Goal: Task Accomplishment & Management: Complete application form

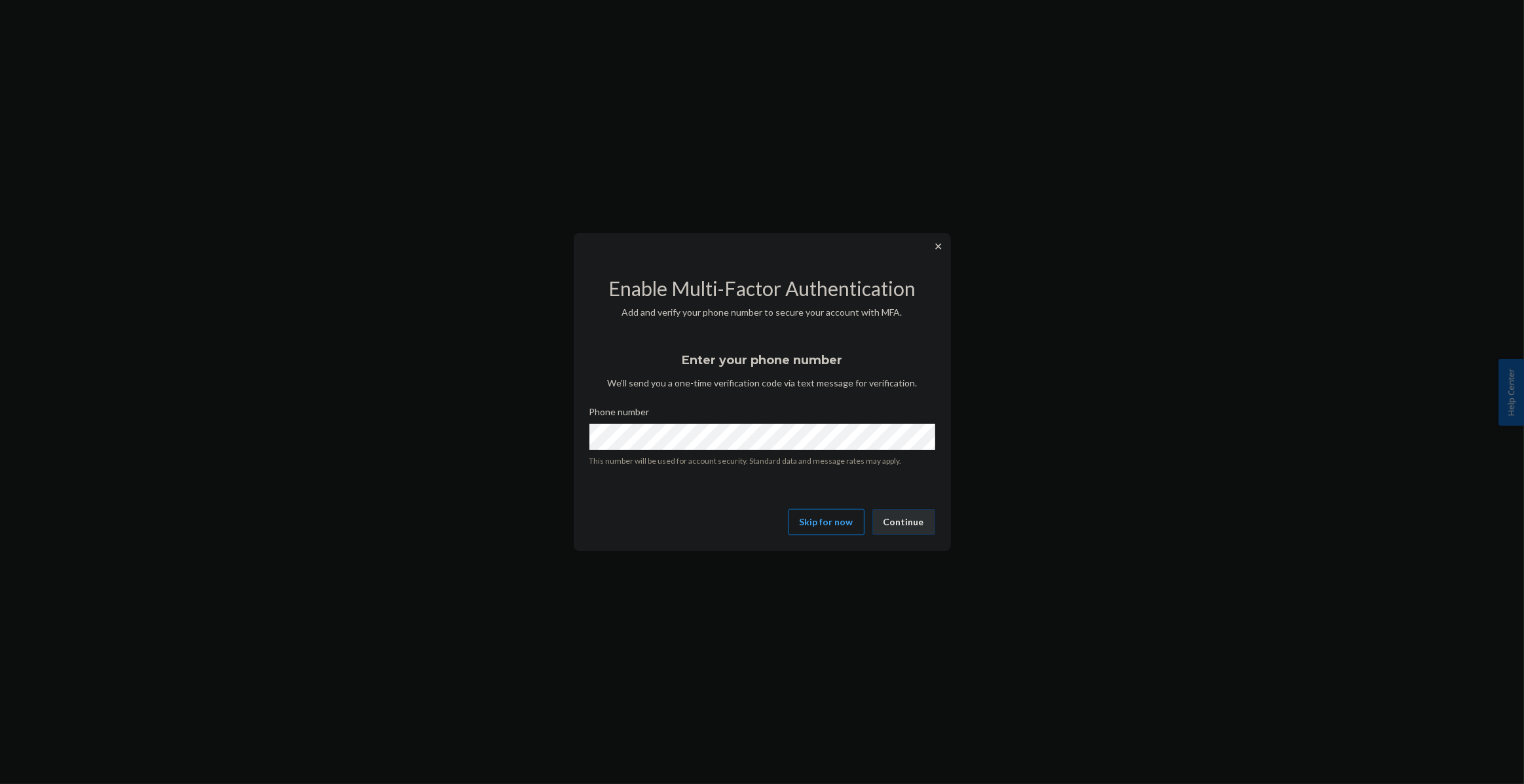
click at [832, 530] on button "Skip for now" at bounding box center [826, 521] width 76 height 26
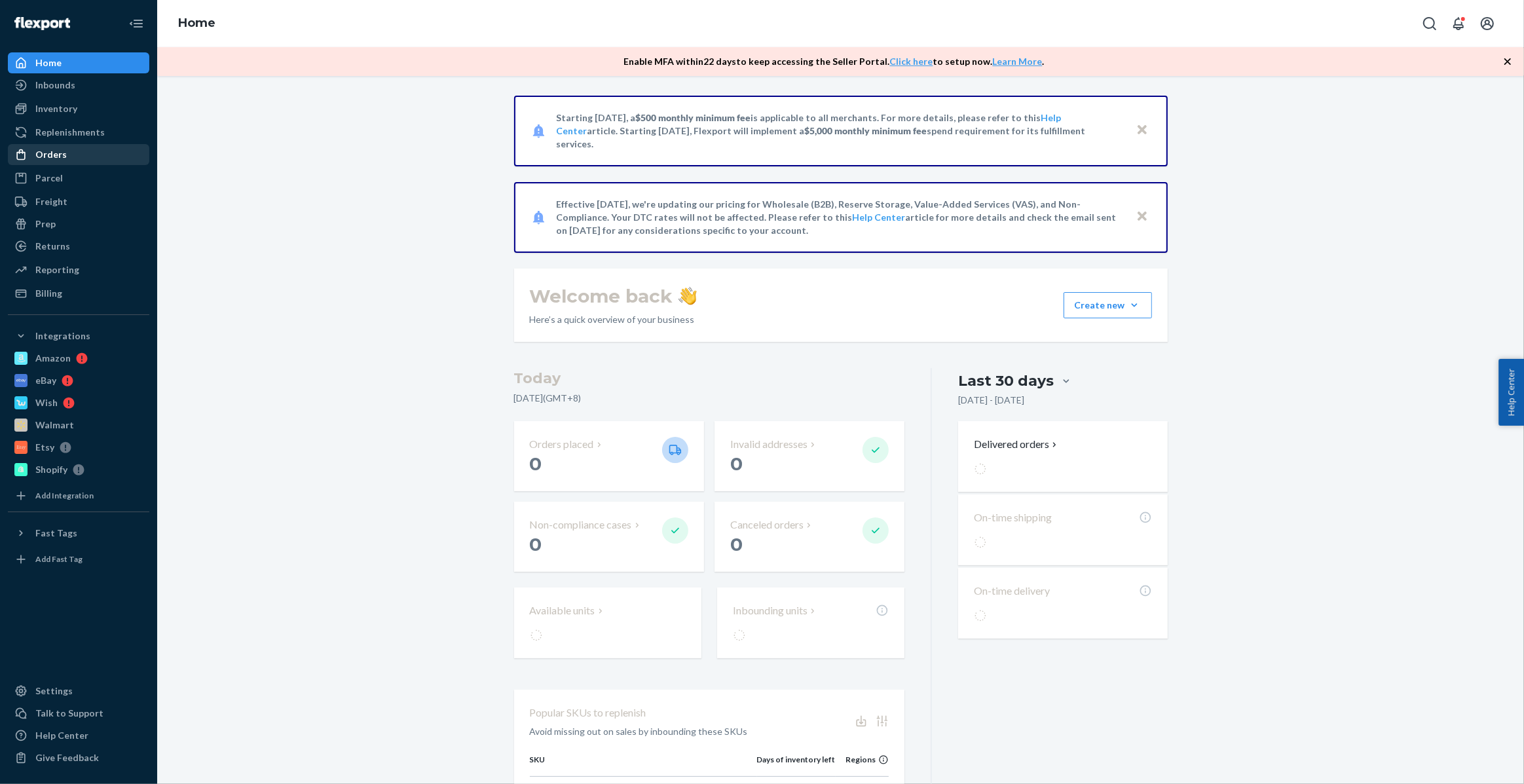
click at [58, 158] on div "Orders" at bounding box center [51, 154] width 32 height 13
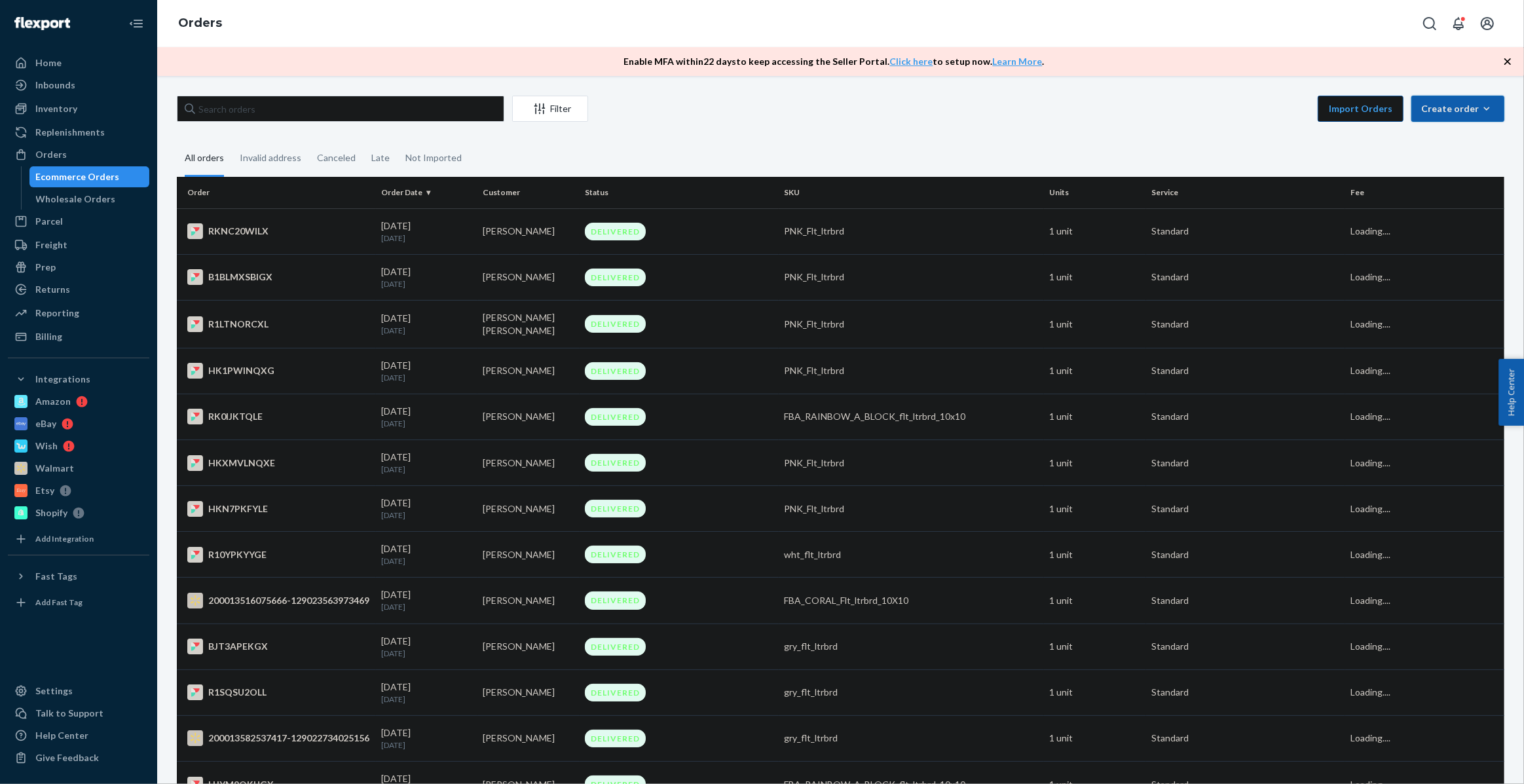
click at [1480, 112] on icon "button" at bounding box center [1486, 108] width 13 height 13
click at [1460, 136] on span "Ecommerce order" at bounding box center [1465, 139] width 81 height 9
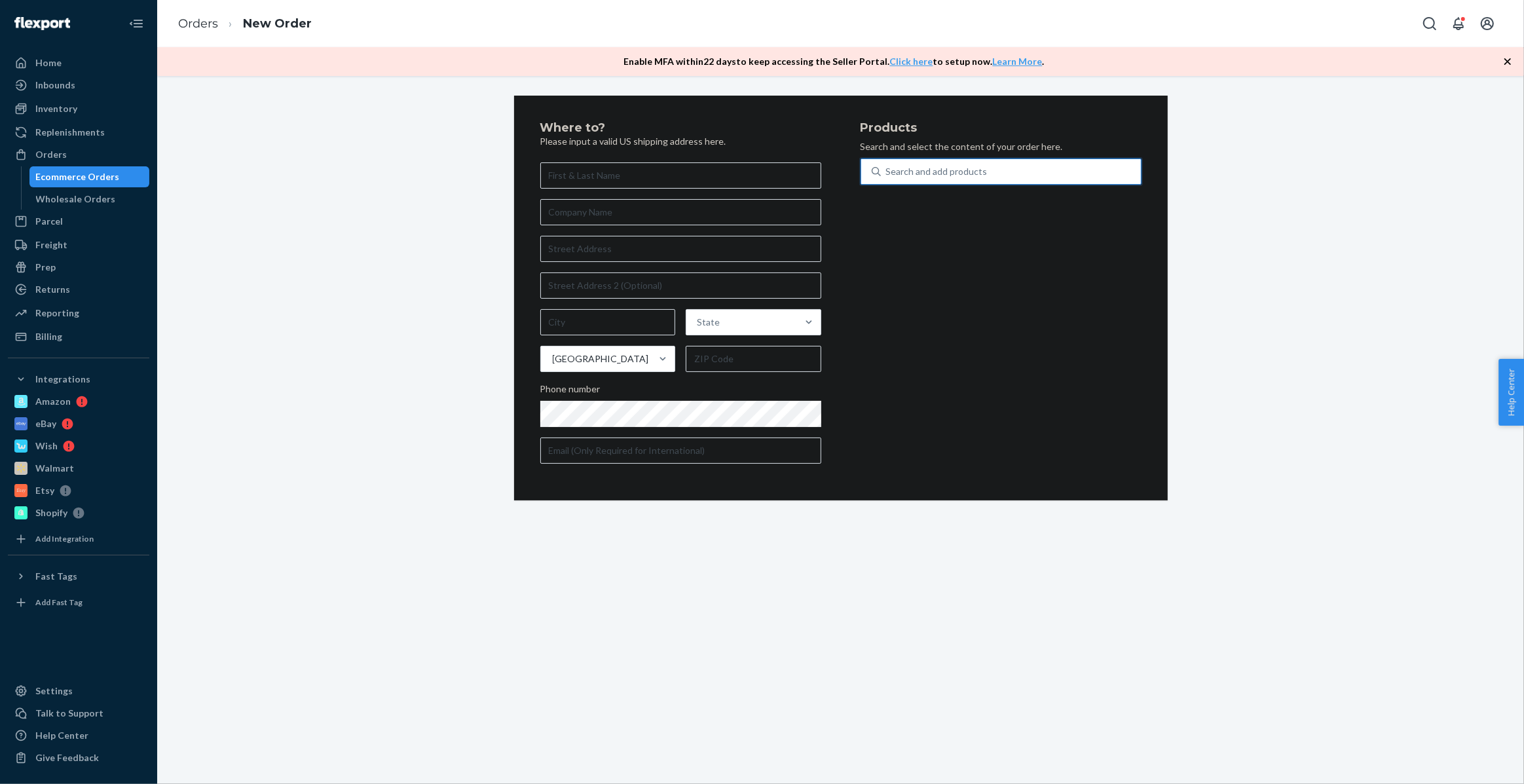
click at [958, 178] on div "Search and add products" at bounding box center [1011, 172] width 260 height 23
click at [888, 178] on input "0 results available. Use Up and Down to choose options, press Enter to select t…" at bounding box center [887, 172] width 2 height 13
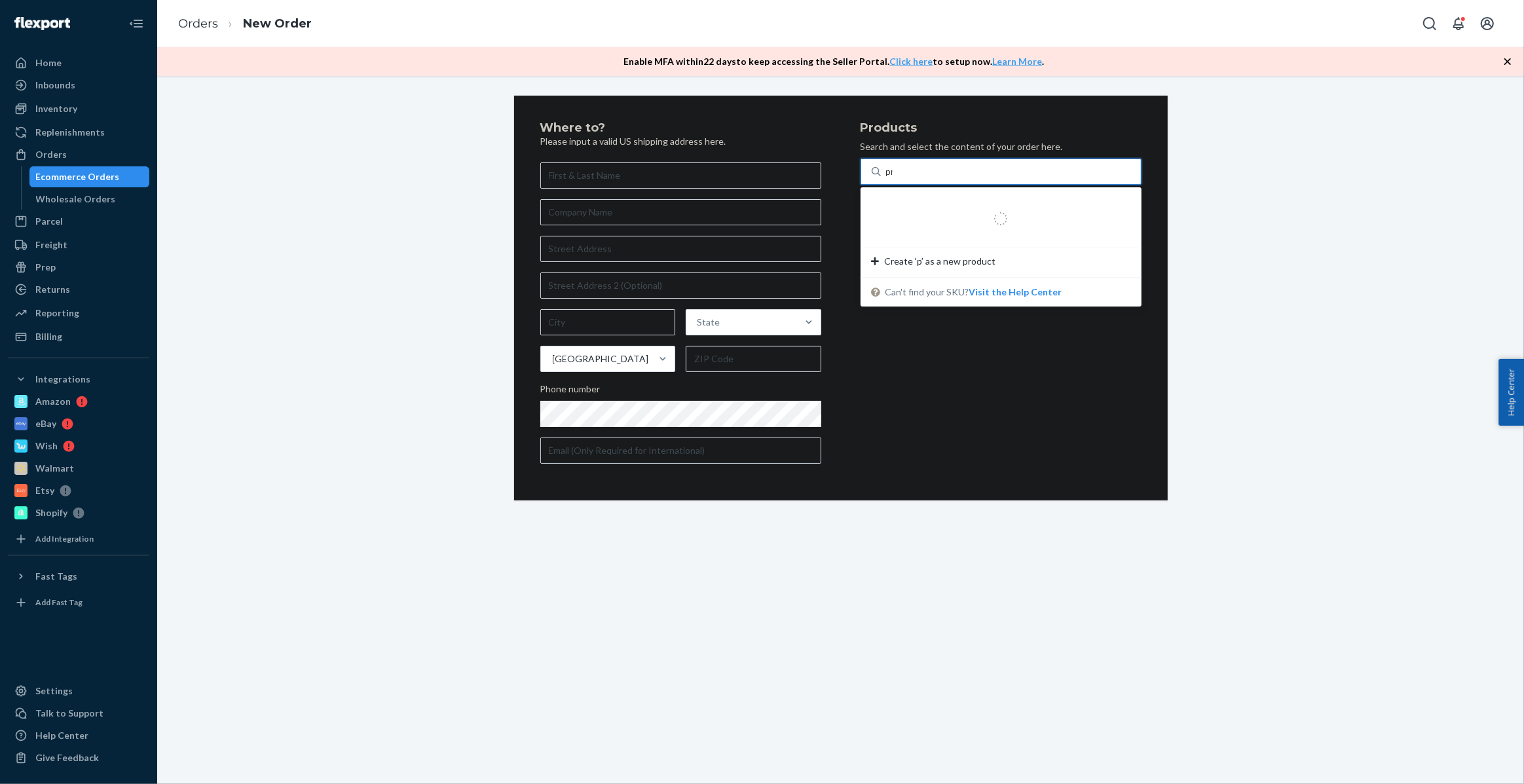
type input "pnk"
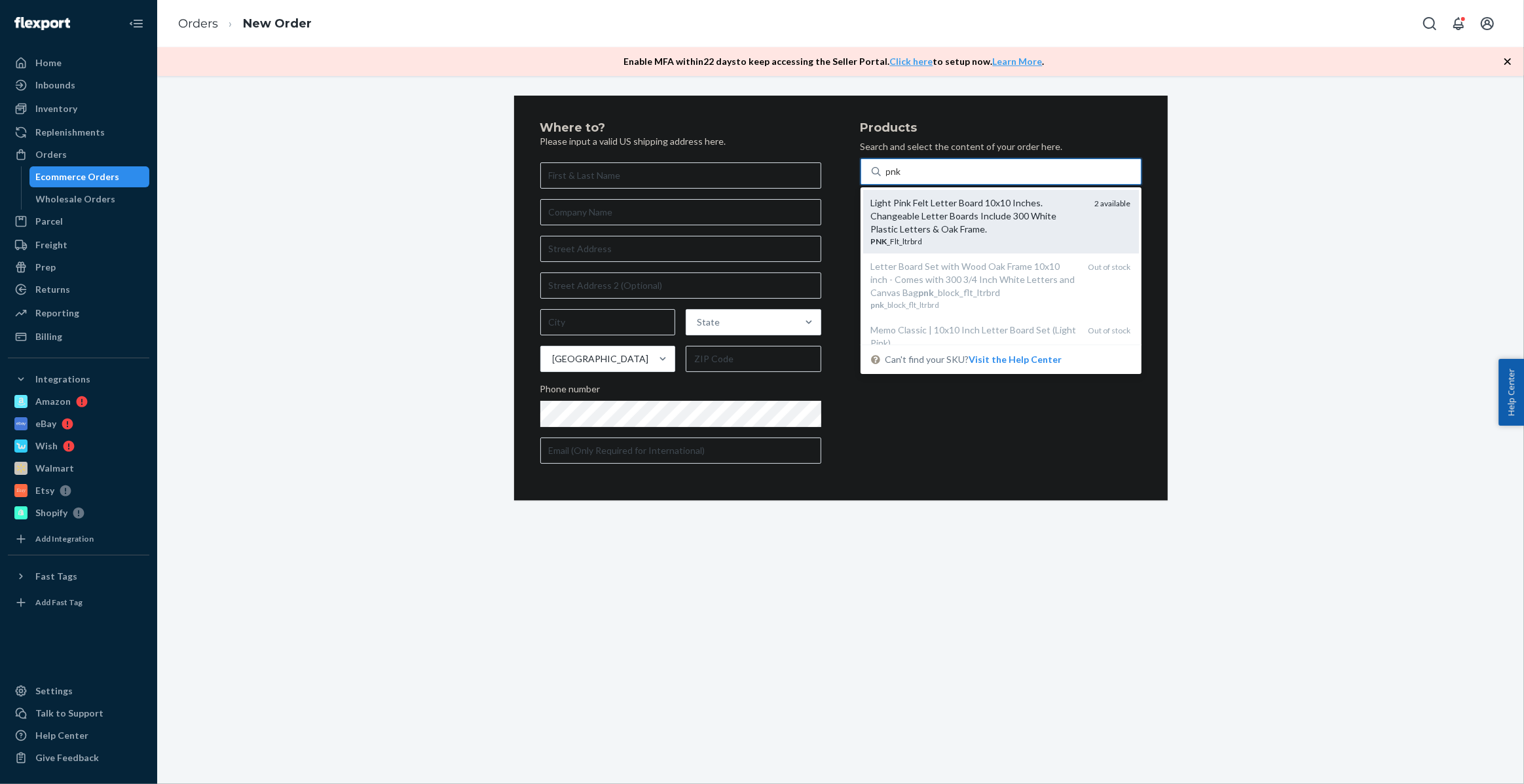
click at [1044, 220] on div "Light Pink Felt Letter Board 10x10 Inches. Changeable Letter Boards Include 300…" at bounding box center [978, 215] width 214 height 39
click at [903, 178] on input "pnk" at bounding box center [894, 172] width 17 height 13
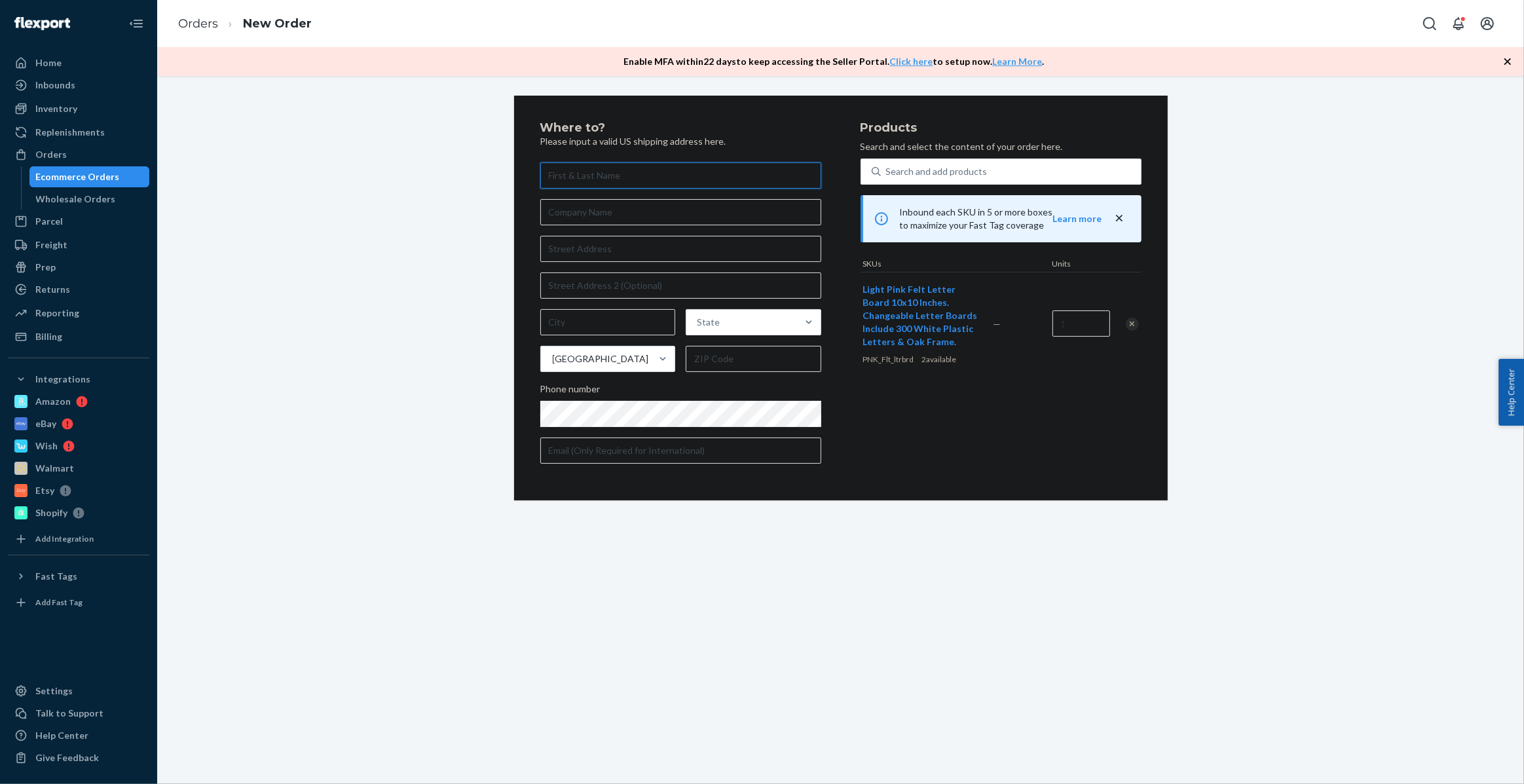
click at [577, 184] on input "text" at bounding box center [681, 175] width 281 height 26
paste input "[PERSON_NAME]"
type input "[PERSON_NAME]"
drag, startPoint x: 607, startPoint y: 262, endPoint x: 608, endPoint y: 253, distance: 9.1
click at [607, 261] on div "[PERSON_NAME][GEOGRAPHIC_DATA] Phone number" at bounding box center [681, 313] width 281 height 301
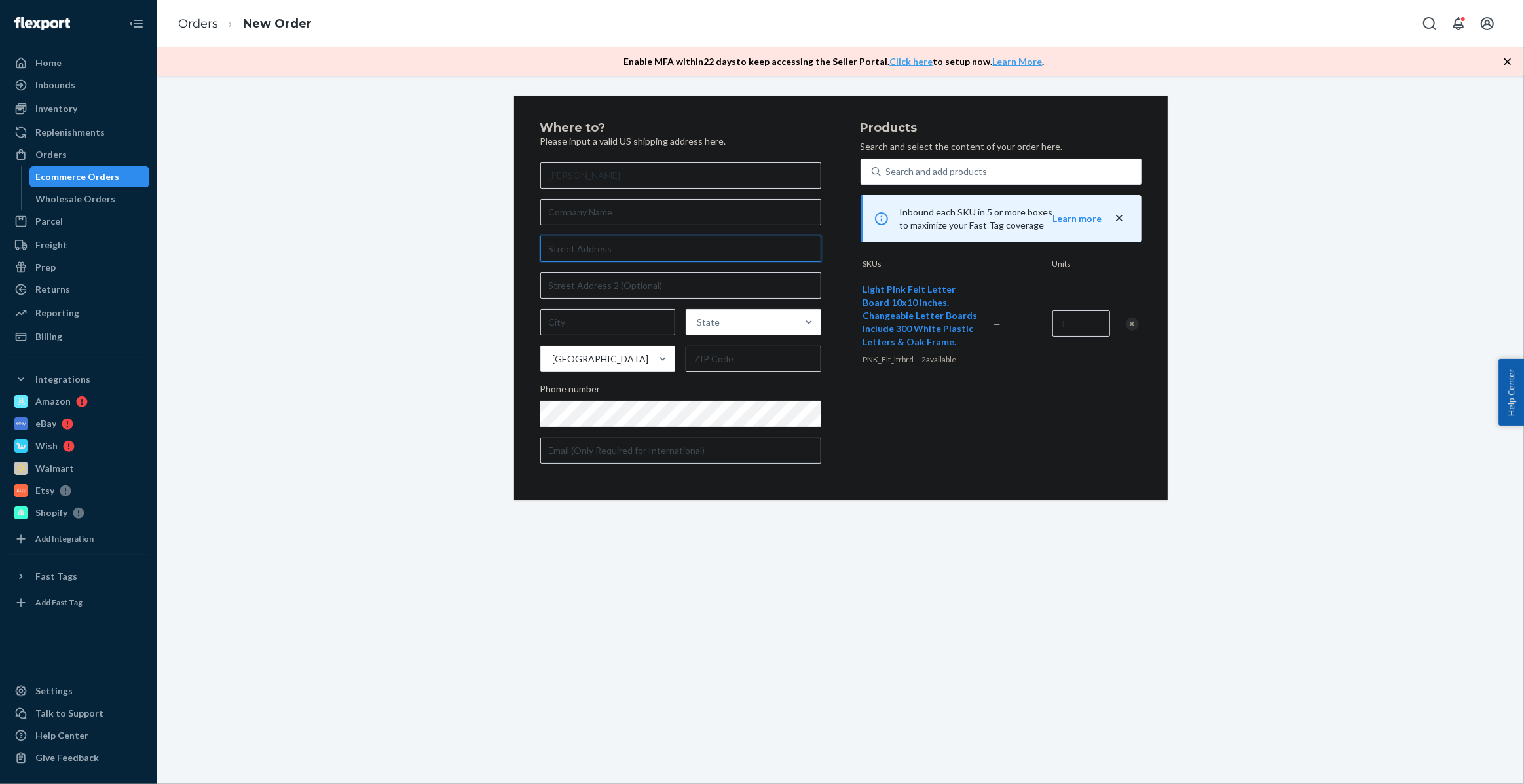
click at [608, 253] on input "text" at bounding box center [681, 249] width 281 height 26
paste input "[STREET_ADDRESS]"
type input "[STREET_ADDRESS]"
click at [410, 270] on div "Where to? Please input a valid US shipping address here. [PERSON_NAME] [STREET_…" at bounding box center [840, 298] width 1347 height 405
type input "Dungannon"
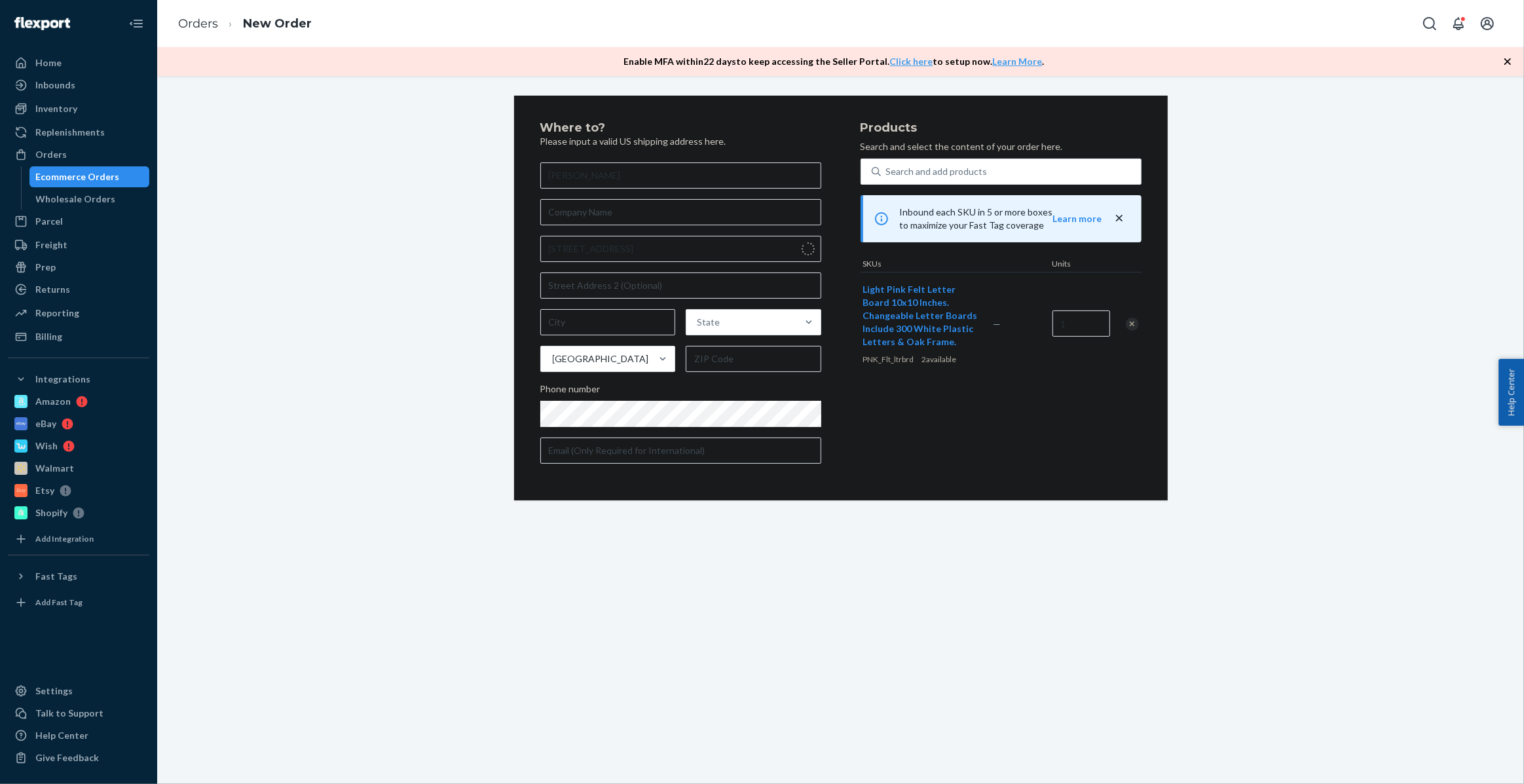
type input "24245"
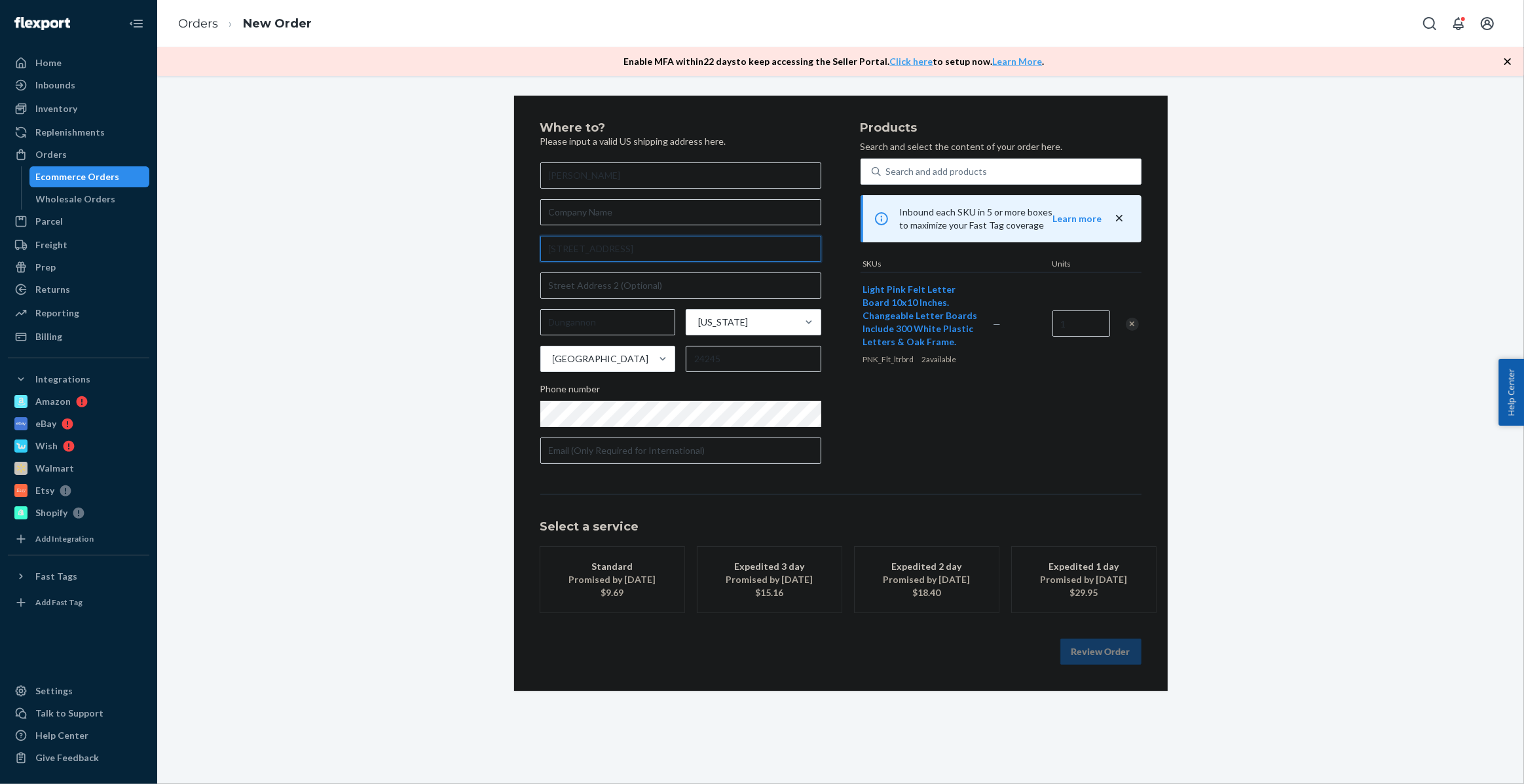
drag, startPoint x: 693, startPoint y: 239, endPoint x: 303, endPoint y: 229, distance: 390.1
click at [314, 230] on div "Where to? Please input a valid US shipping address here. [PERSON_NAME] [STREET_…" at bounding box center [840, 394] width 1347 height 596
paste input "Mahogany Estate"
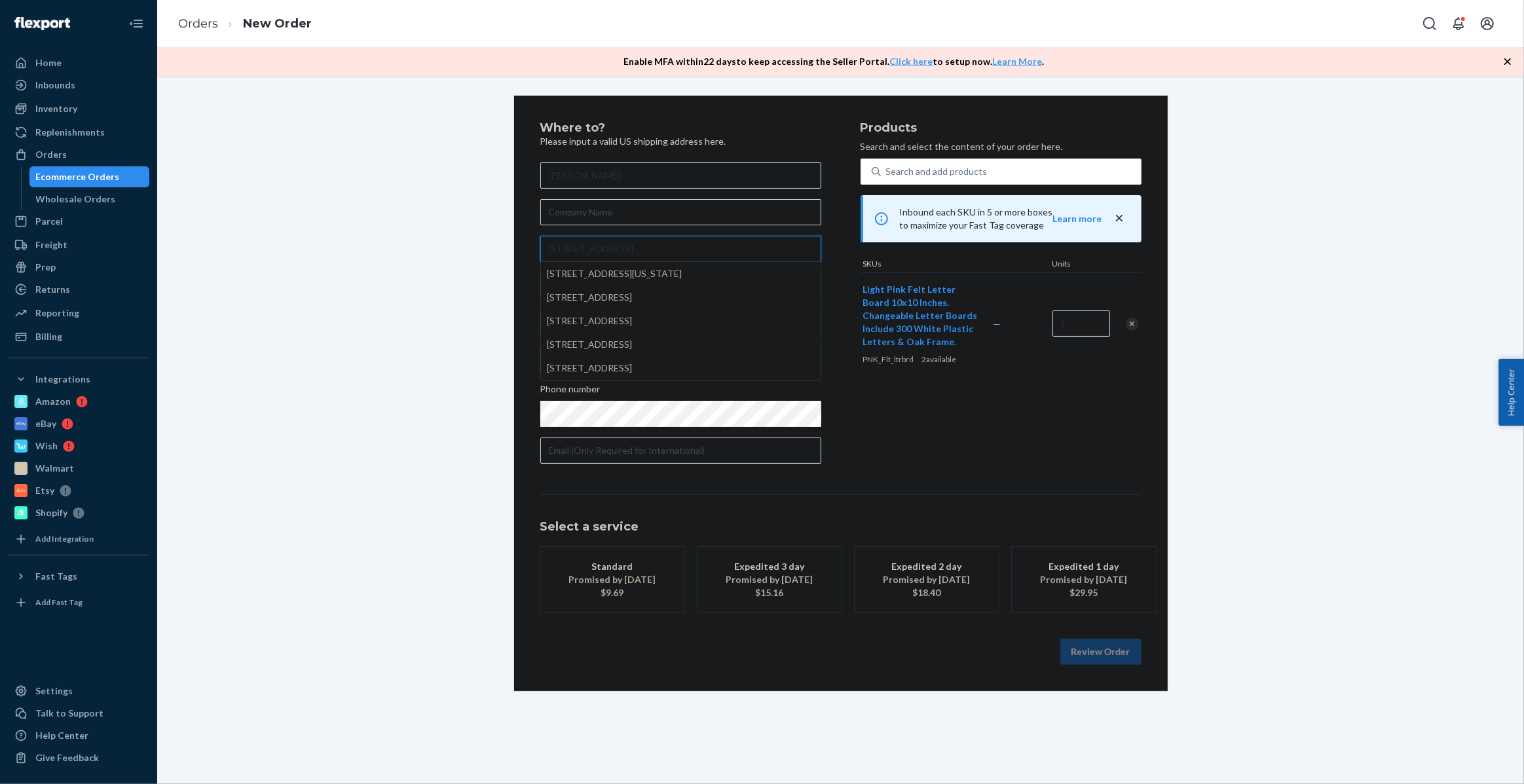
type input "[STREET_ADDRESS]"
click at [312, 214] on div "Where to? Please input a valid US shipping address here. [PERSON_NAME] [GEOGRAP…" at bounding box center [840, 394] width 1347 height 596
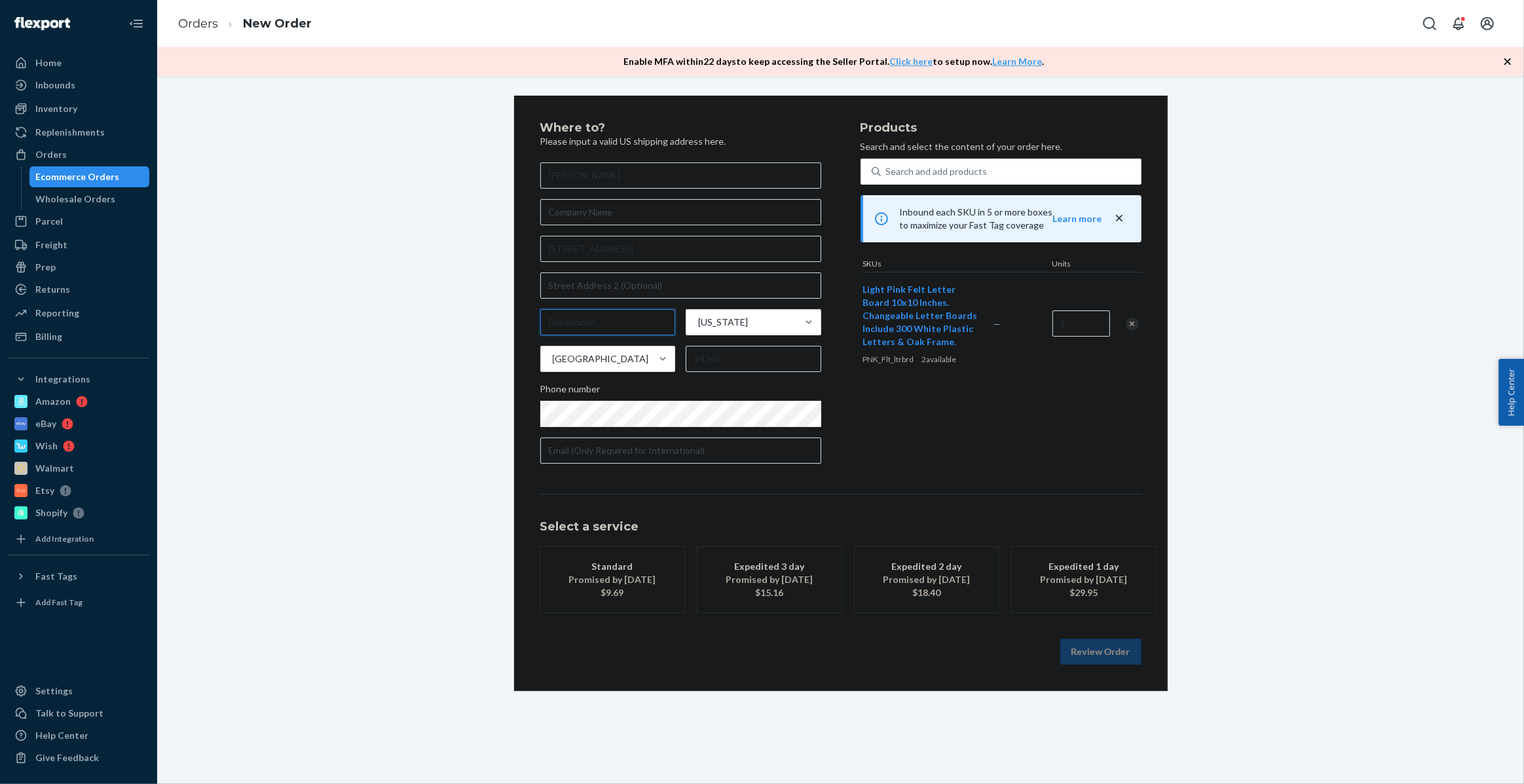
drag, startPoint x: 621, startPoint y: 328, endPoint x: 355, endPoint y: 326, distance: 266.0
click at [355, 326] on div "Where to? Please input a valid US shipping address here. [PERSON_NAME] [STREET_…" at bounding box center [840, 394] width 1347 height 596
paste input "St. [PERSON_NAME], VI 00802"
click at [611, 327] on input "St. [PERSON_NAME], VI 00802" at bounding box center [608, 322] width 135 height 26
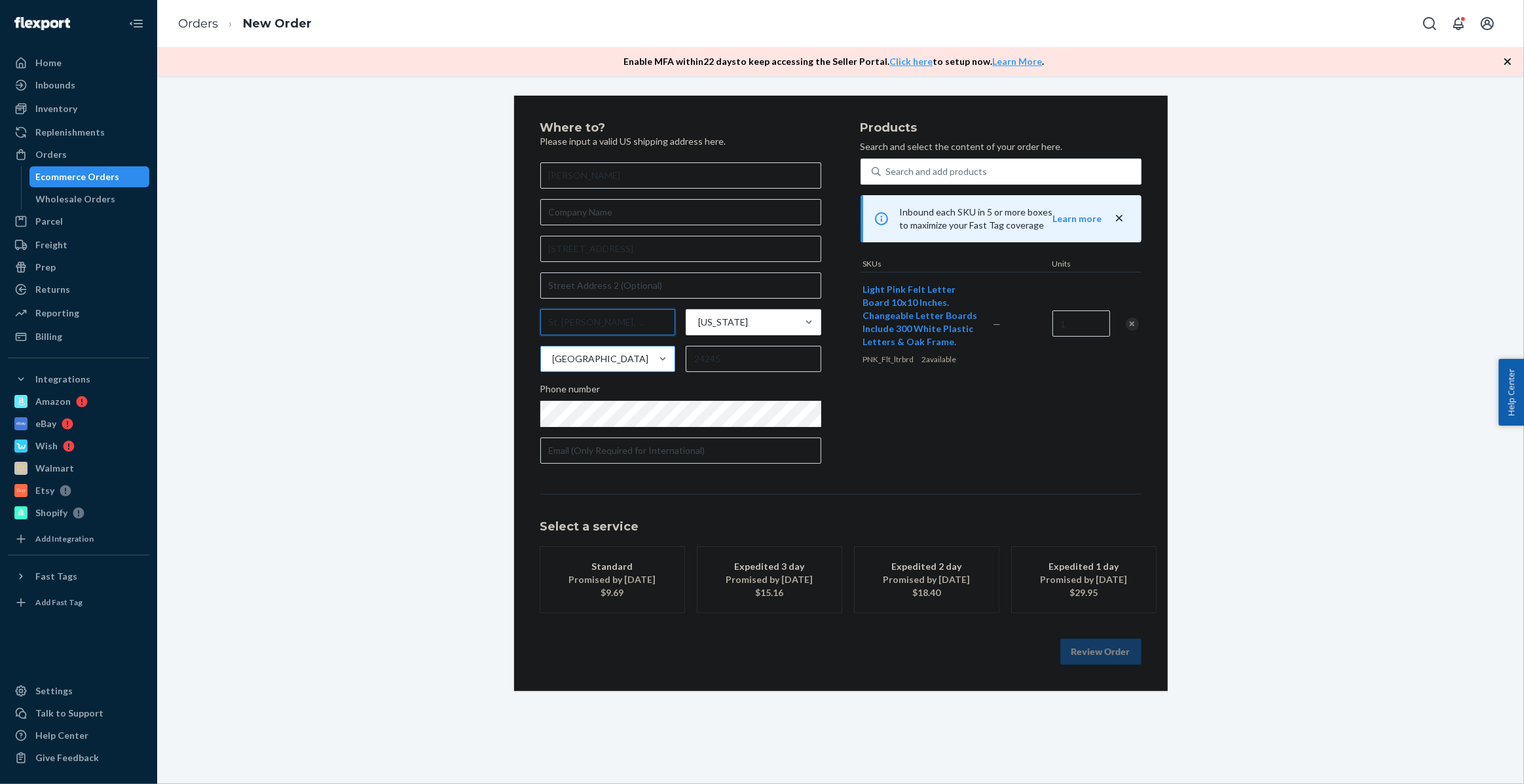
type input "St. [PERSON_NAME], VI 00802"
drag, startPoint x: 646, startPoint y: 355, endPoint x: 546, endPoint y: 360, distance: 100.1
click at [553, 359] on div "St. [PERSON_NAME], VI 00802 [US_STATE][GEOGRAPHIC_DATA] 24245" at bounding box center [681, 340] width 281 height 63
paste input "00802"
type input "00802"
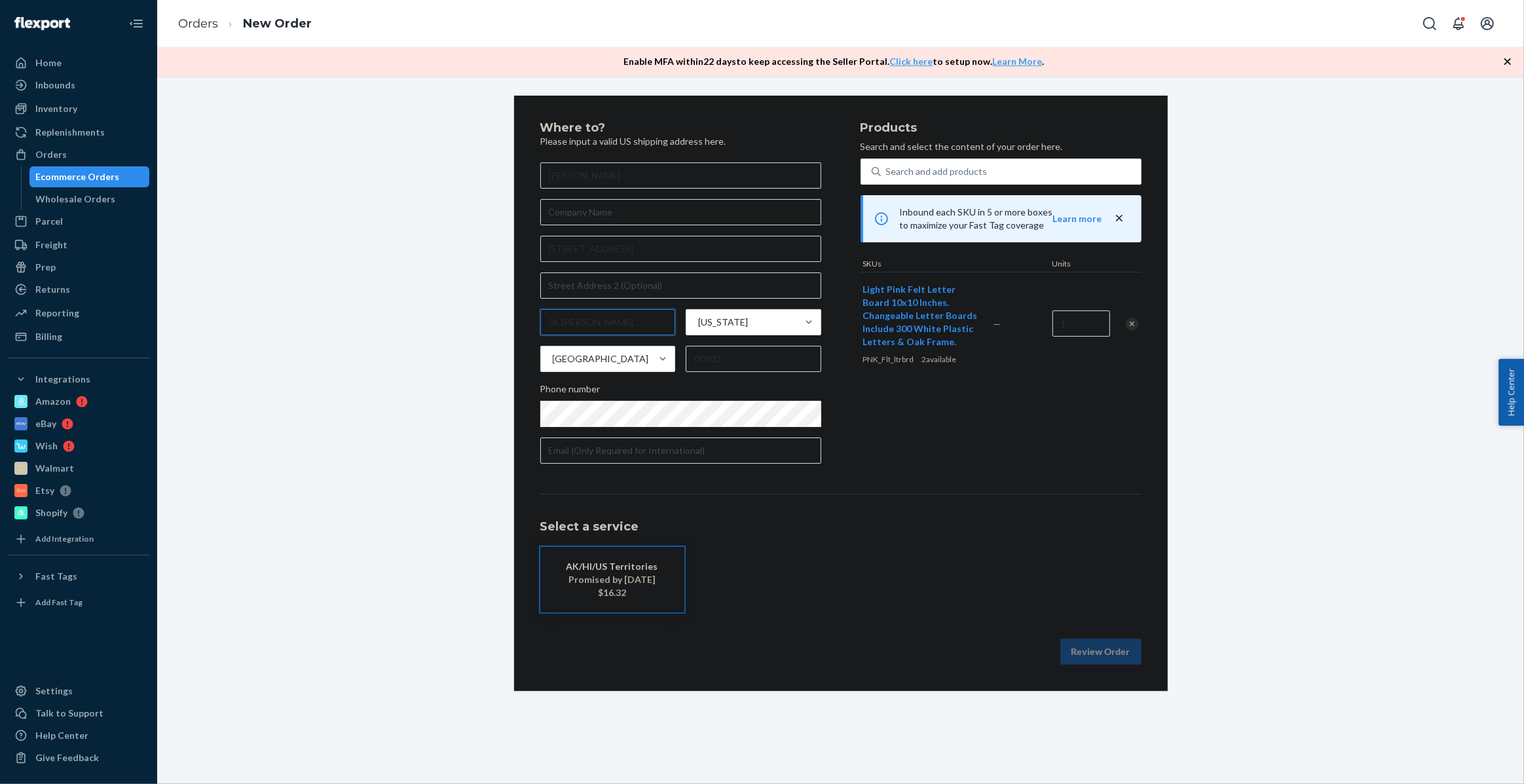
drag, startPoint x: 589, startPoint y: 324, endPoint x: 943, endPoint y: 331, distance: 354.1
click at [942, 331] on div "Where to? Please input a valid US shipping address here. [PERSON_NAME] [STREET_…" at bounding box center [841, 298] width 601 height 352
type input "St. [PERSON_NAME]"
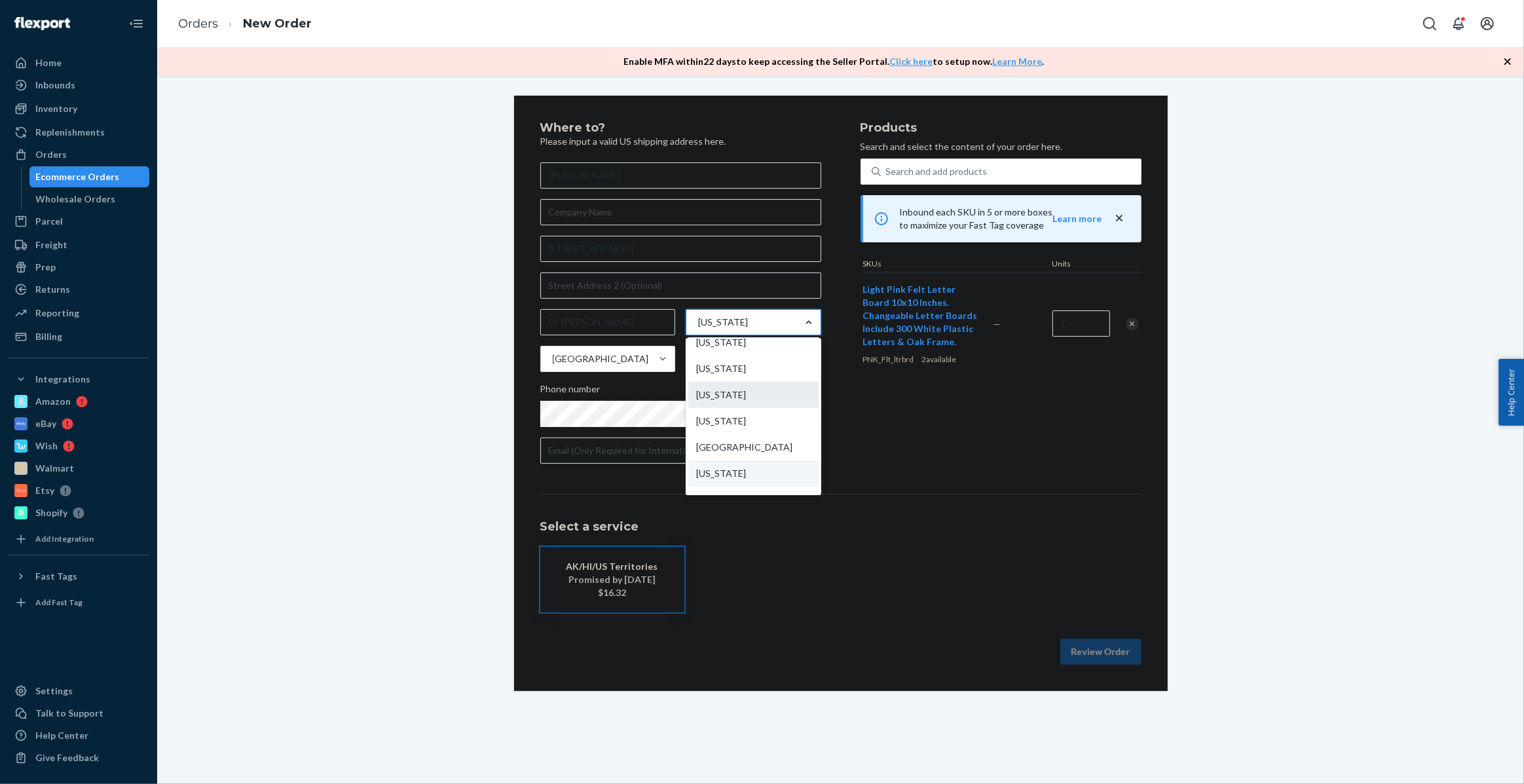
scroll to position [1275, 0]
click at [761, 324] on div "[US_STATE]" at bounding box center [742, 322] width 111 height 26
click at [698, 324] on input "option [US_STATE] focused, 52 of 59. 59 results available. Use Up and Down to c…" at bounding box center [697, 322] width 2 height 13
click at [732, 450] on div "[GEOGRAPHIC_DATA]" at bounding box center [753, 446] width 130 height 26
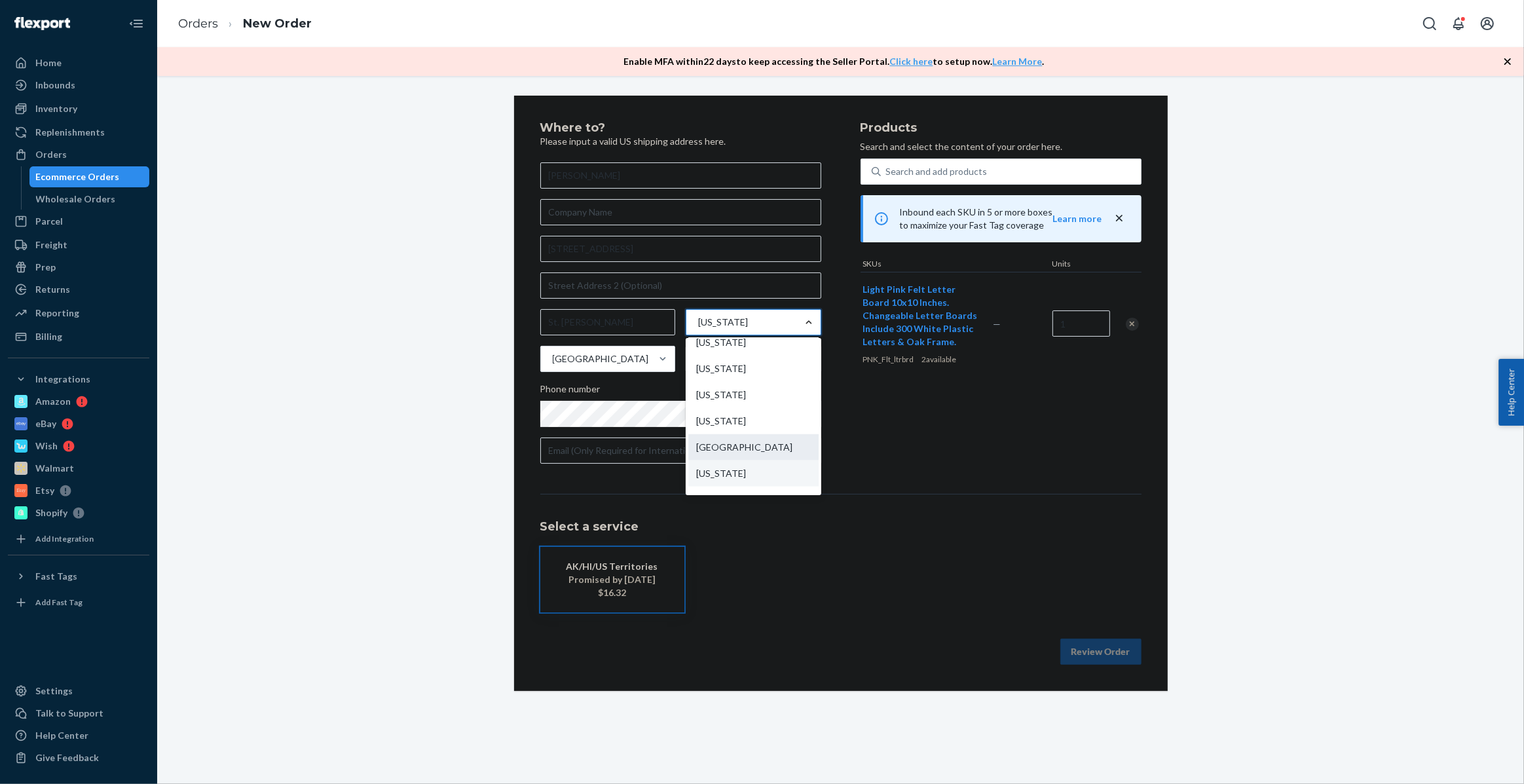
click at [698, 329] on input "option [GEOGRAPHIC_DATA] focused, 51 of 59. 59 results available. Use Up and Do…" at bounding box center [697, 322] width 2 height 13
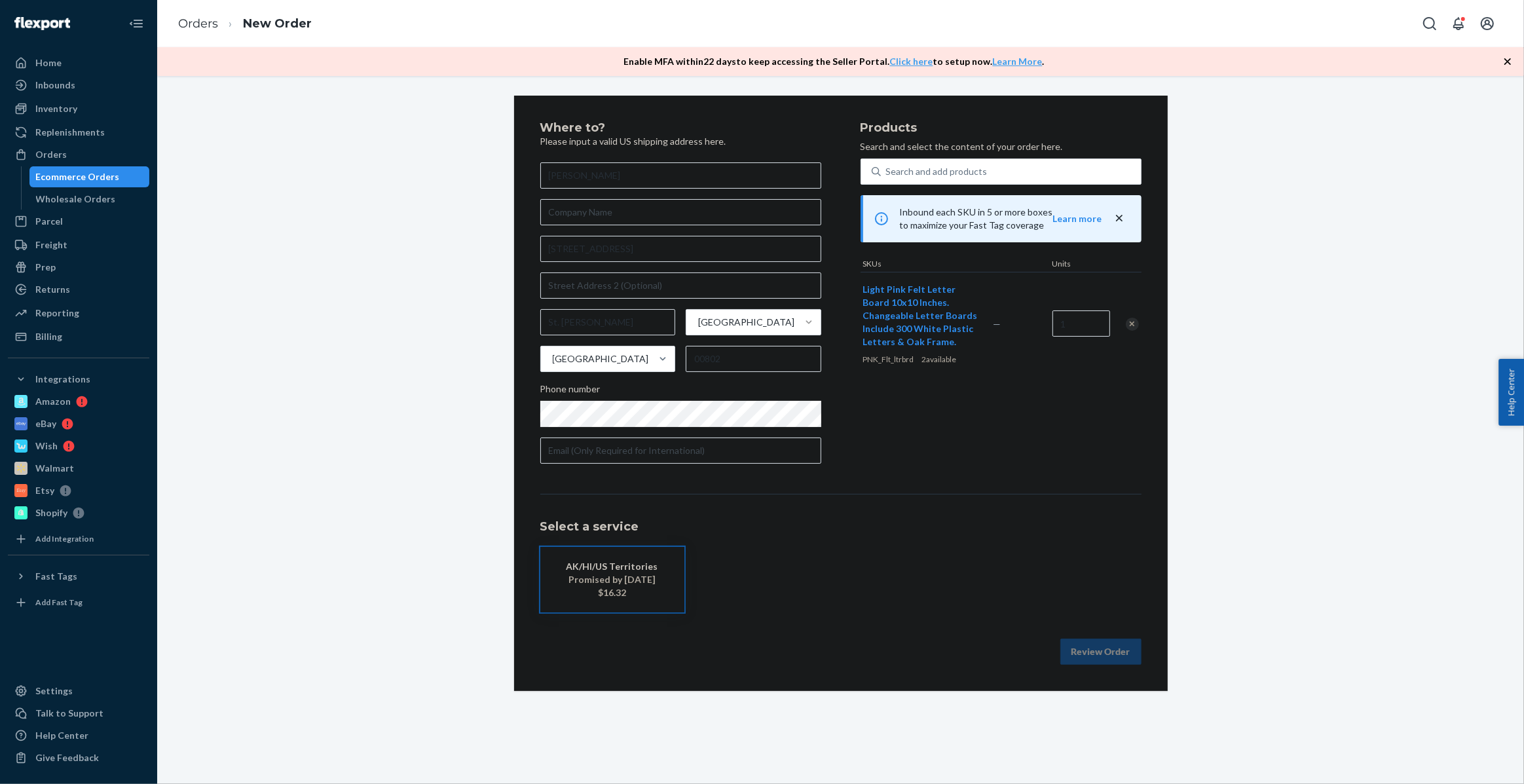
click at [901, 422] on div "Products Search and select the content of your order here. Search and add produ…" at bounding box center [1000, 298] width 281 height 352
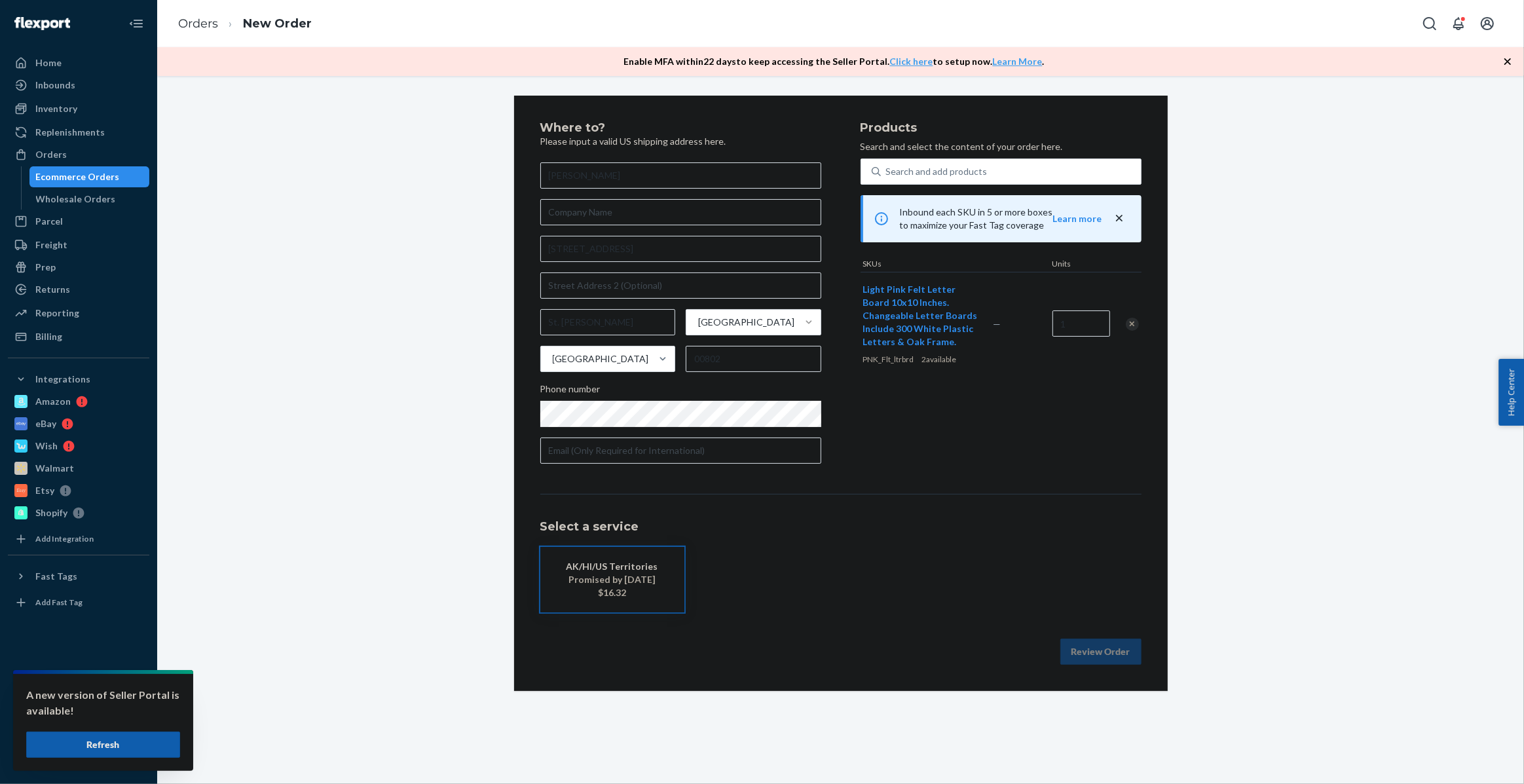
click at [1069, 556] on div "AK/HI/US Territories Promised by [DATE] $16.32" at bounding box center [841, 579] width 601 height 65
click at [628, 578] on div "Promised by [DATE]" at bounding box center [612, 580] width 105 height 13
click at [1092, 654] on button "Review Order" at bounding box center [1100, 651] width 81 height 26
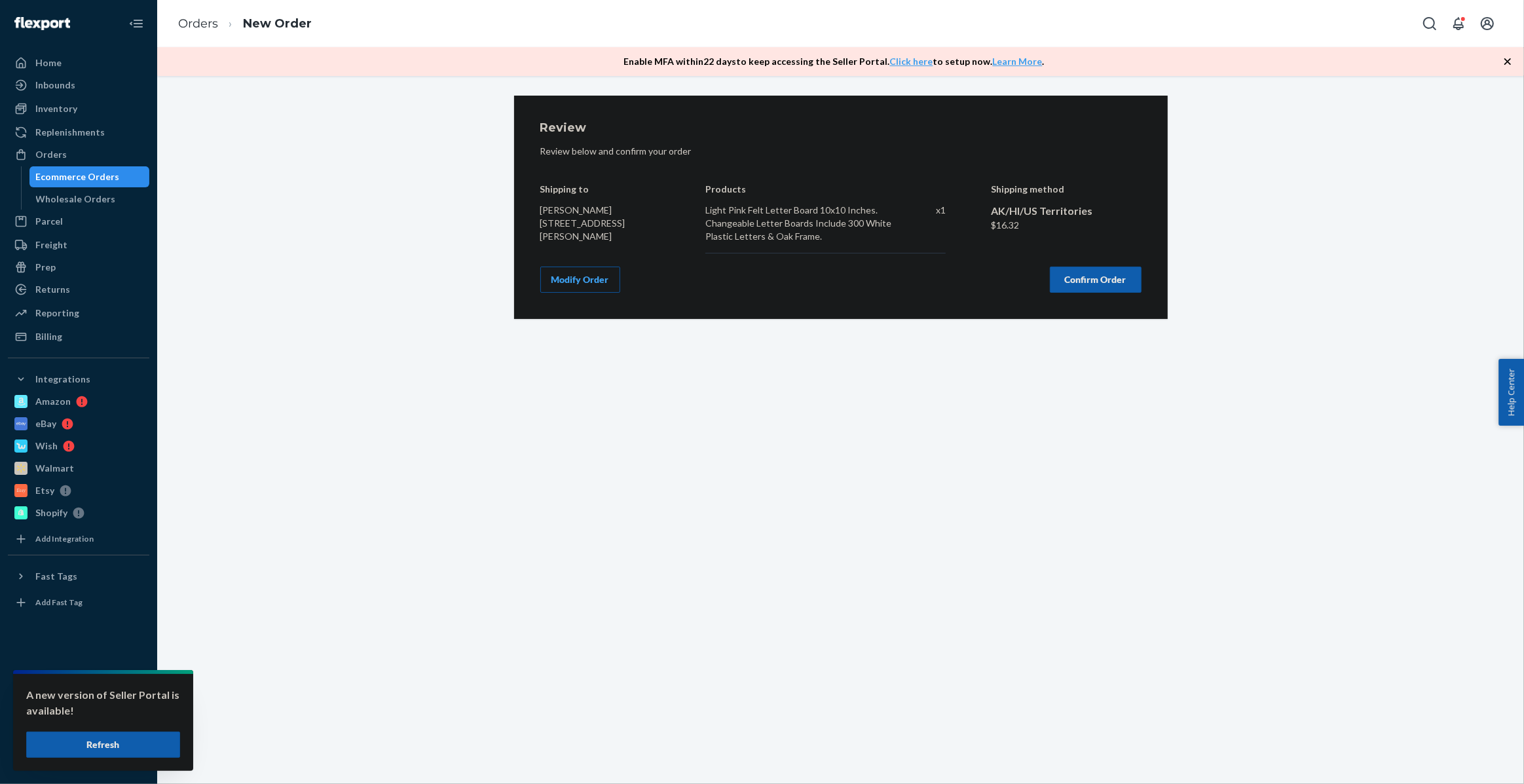
click at [1089, 279] on button "Confirm Order" at bounding box center [1095, 279] width 92 height 26
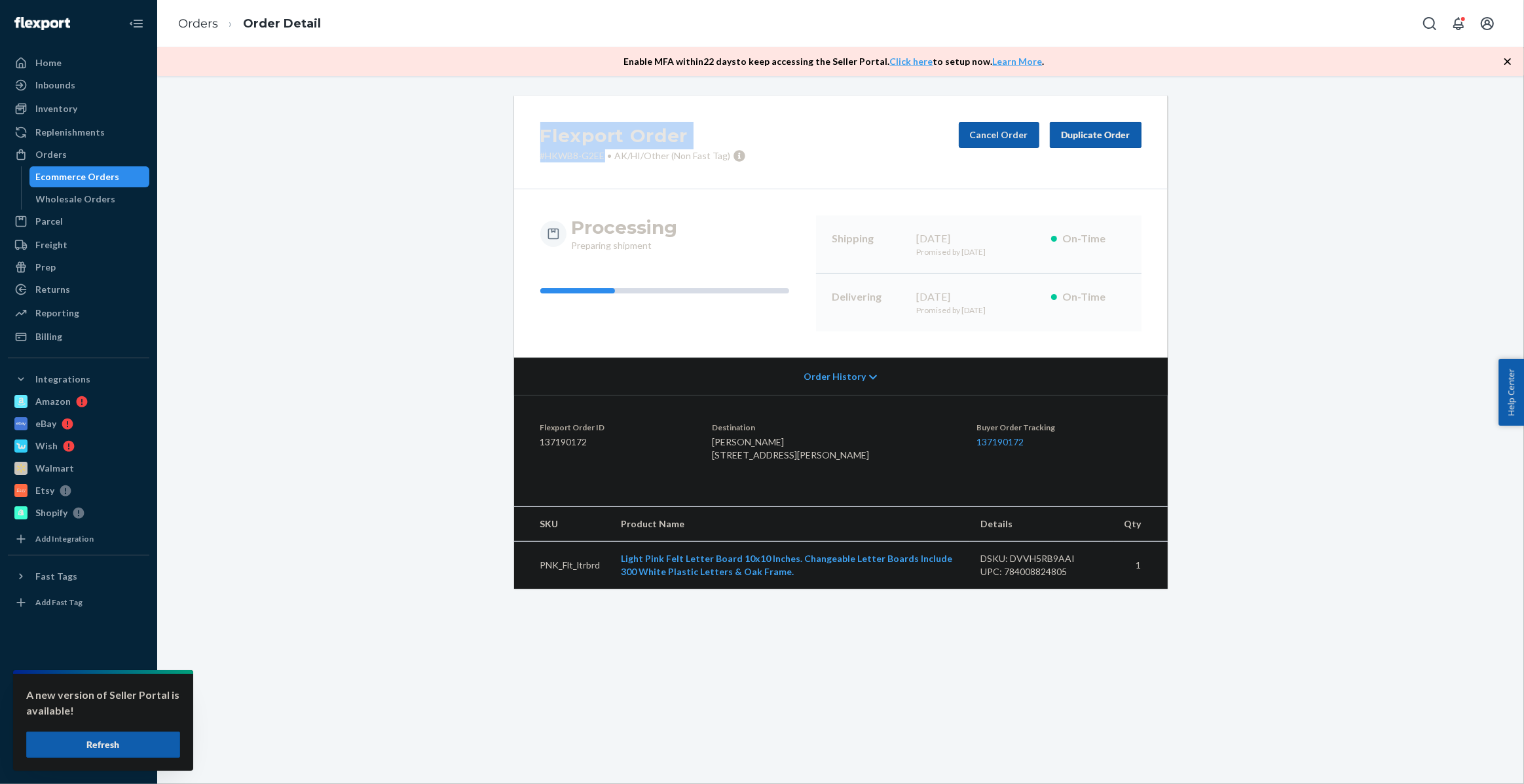
drag, startPoint x: 535, startPoint y: 133, endPoint x: 598, endPoint y: 160, distance: 68.5
click at [598, 160] on div "Flexport Order # HKWB8-G2EE • AK/HI/Other (Non Fast Tag) Cancel Order Duplicate…" at bounding box center [840, 143] width 653 height 93
copy div "Flexport Order # HKWB8-G2EE"
